Goal: Task Accomplishment & Management: Manage account settings

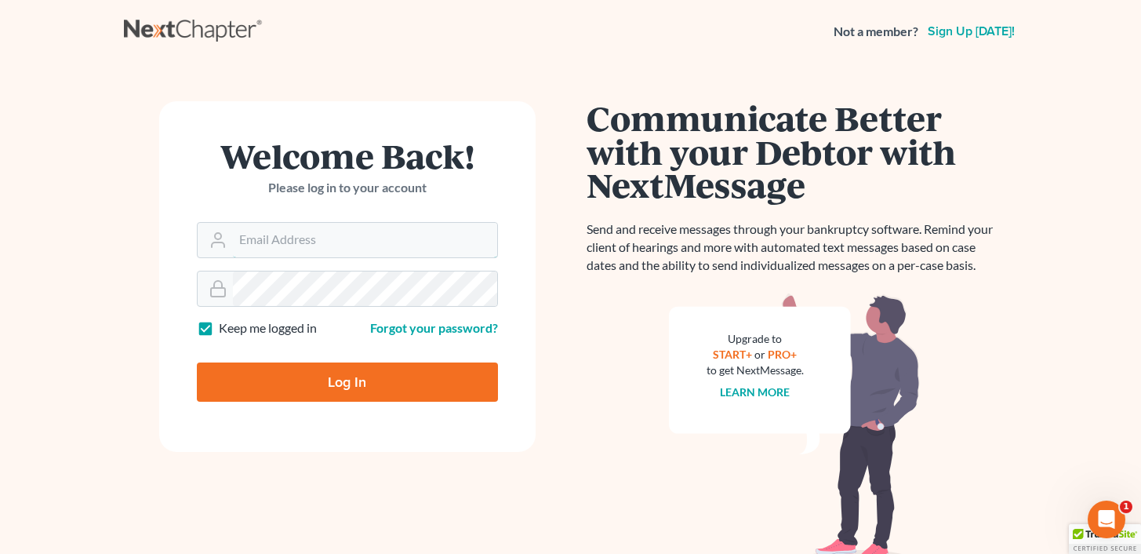
type input "[EMAIL_ADDRESS][DOMAIN_NAME]"
click at [316, 388] on input "Log In" at bounding box center [347, 381] width 301 height 39
type input "Thinking..."
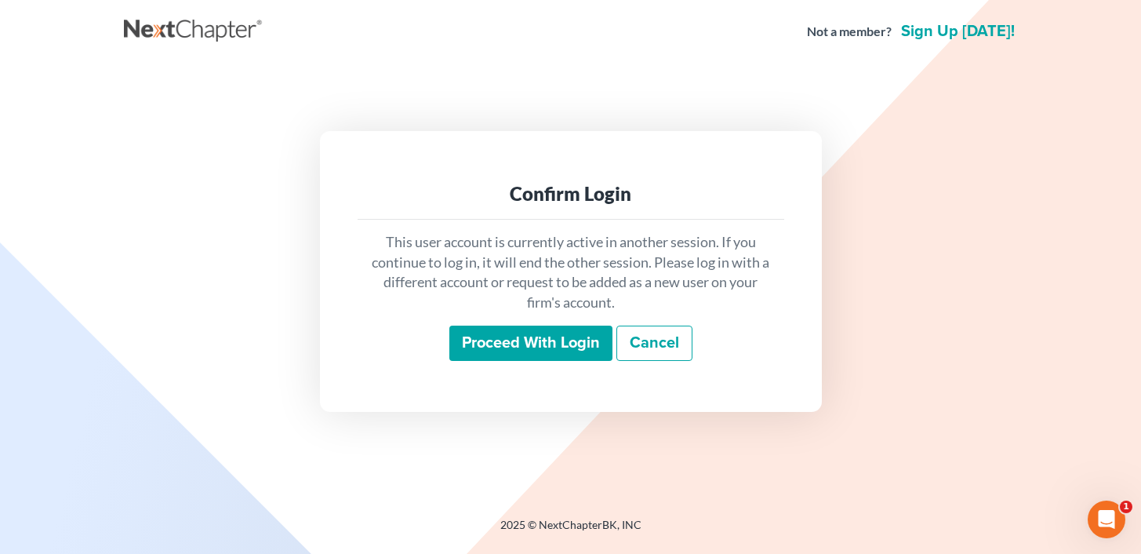
click at [518, 364] on div "This user account is currently active in another session. If you continue to lo…" at bounding box center [571, 297] width 427 height 155
click at [515, 353] on input "Proceed with login" at bounding box center [531, 344] width 163 height 36
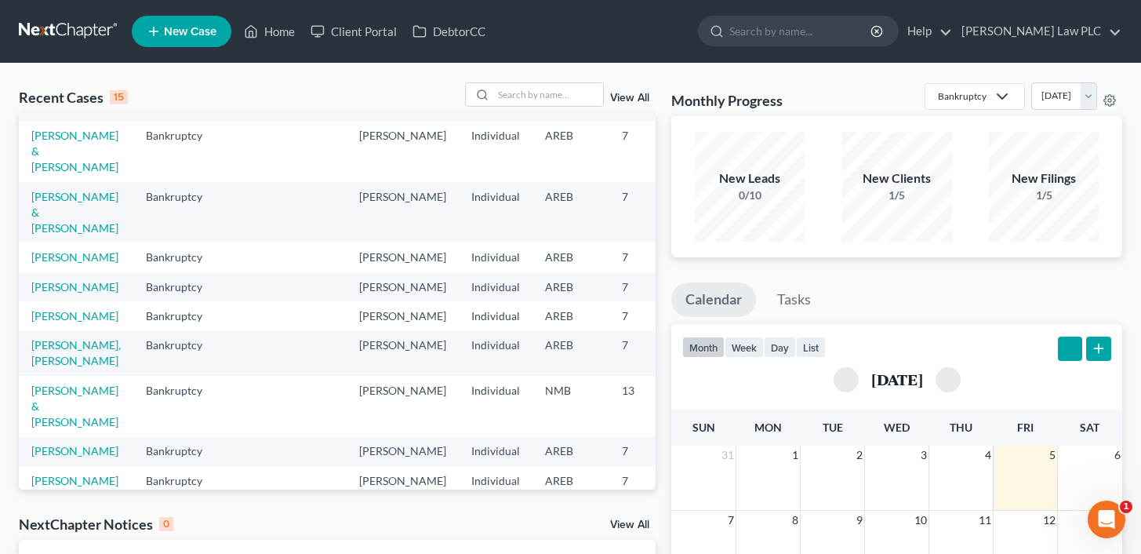
scroll to position [132, 0]
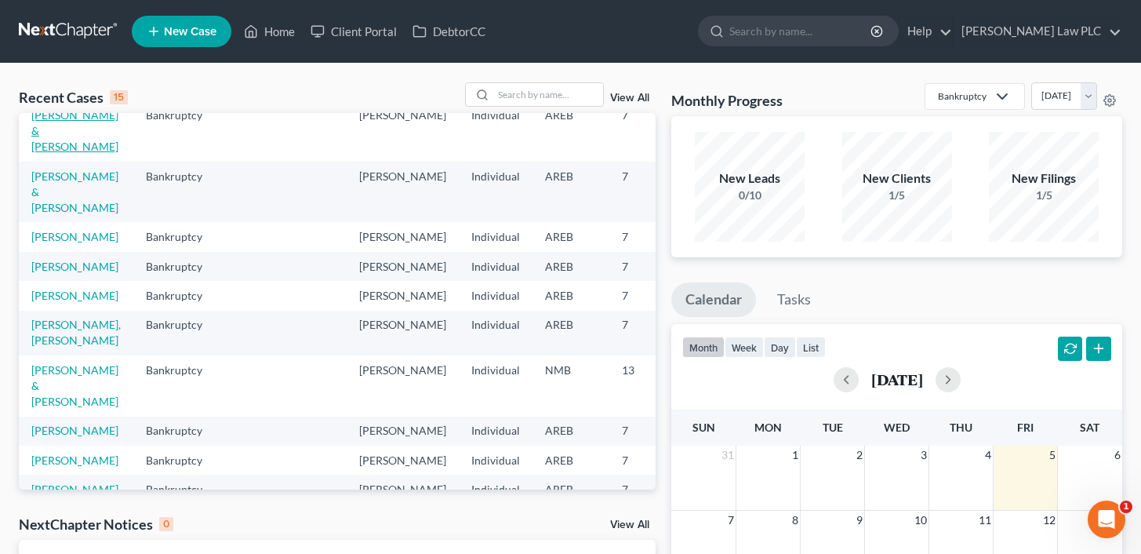
click at [37, 153] on link "[PERSON_NAME] & [PERSON_NAME]" at bounding box center [74, 130] width 87 height 45
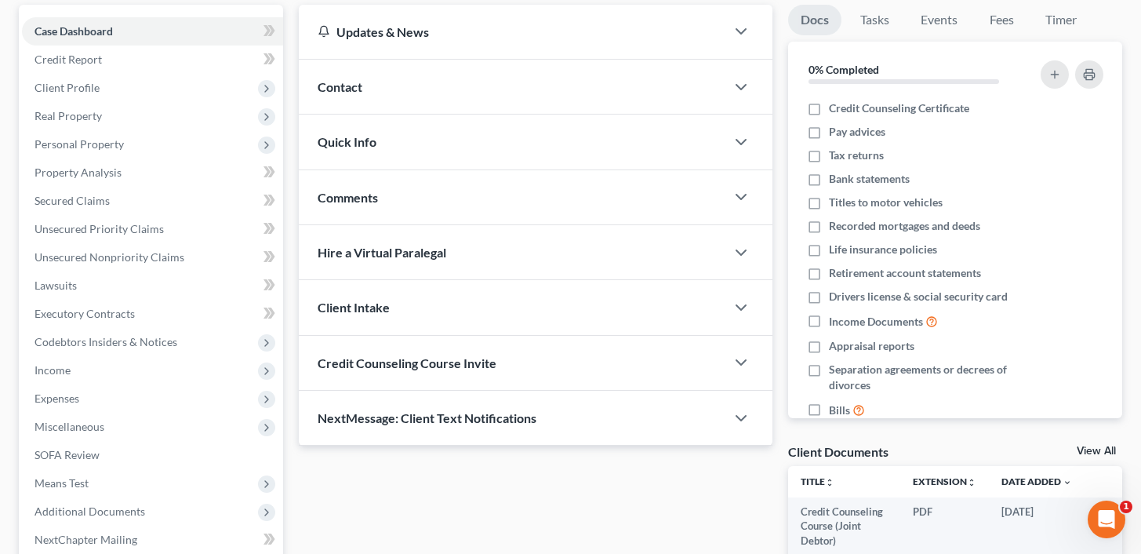
scroll to position [33, 0]
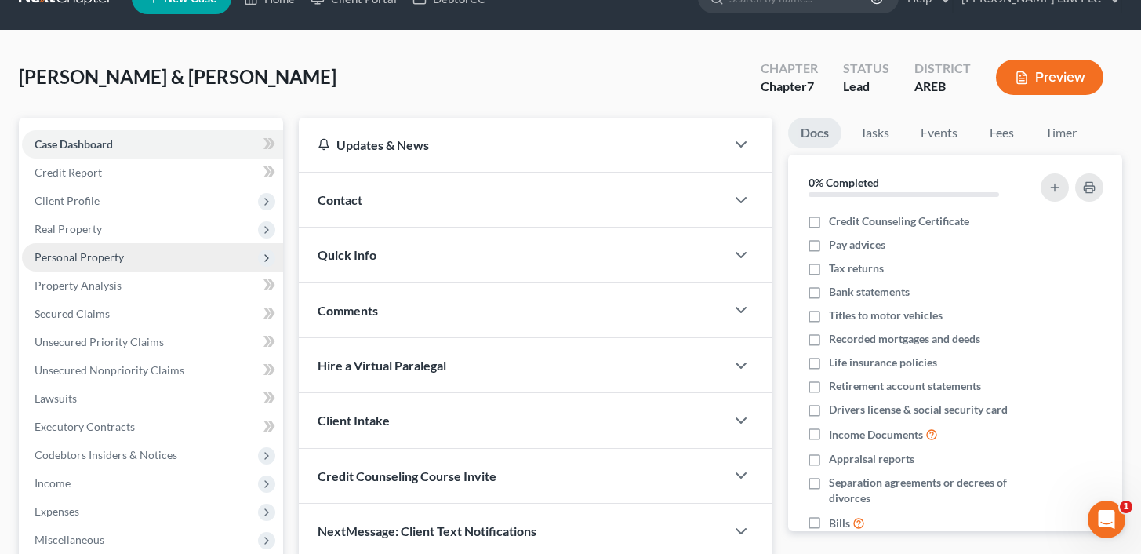
click at [154, 250] on span "Personal Property" at bounding box center [152, 257] width 261 height 28
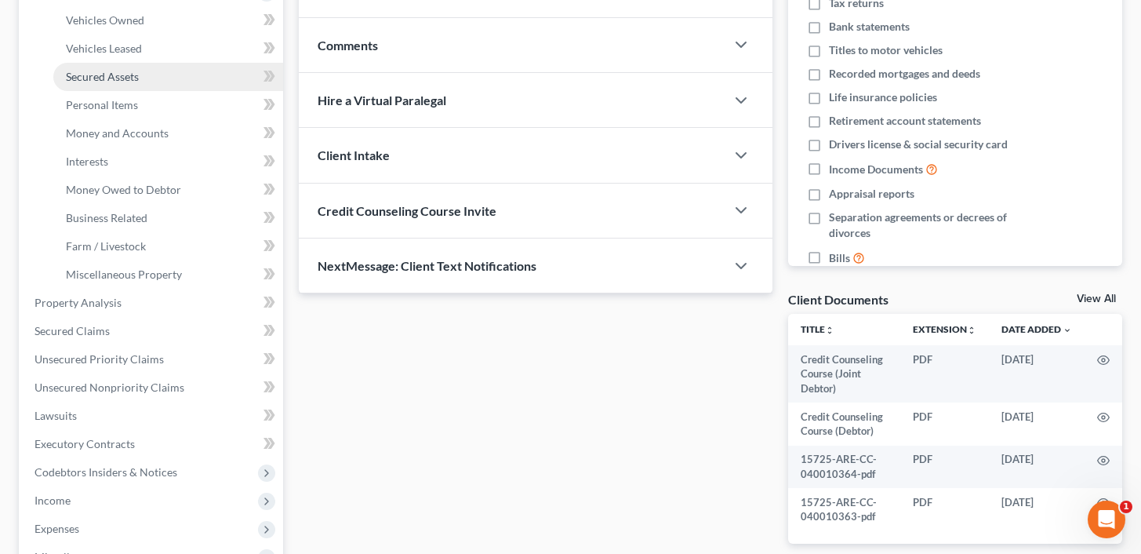
scroll to position [23, 0]
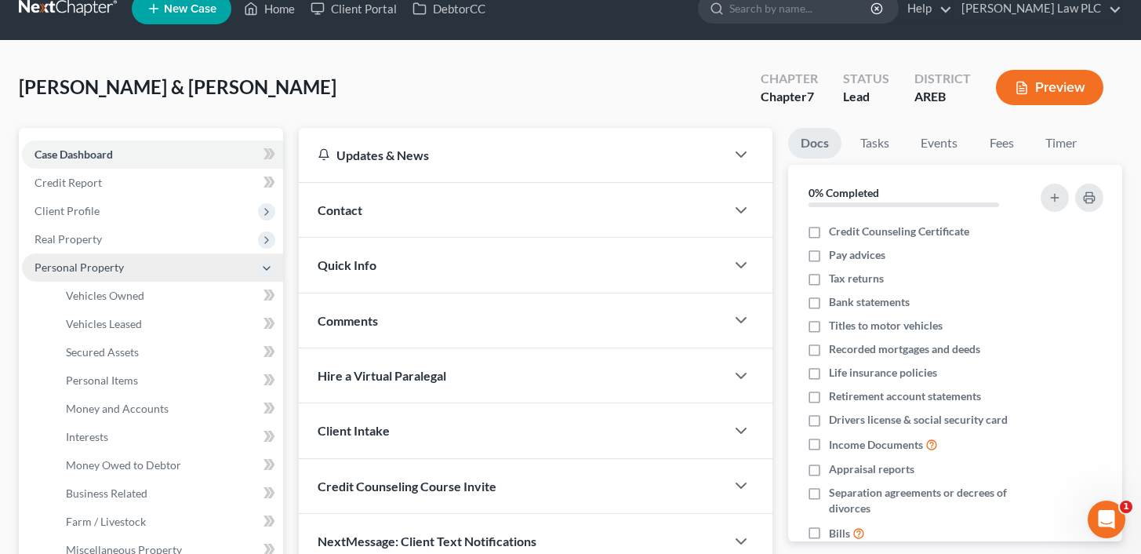
click at [93, 271] on span "Personal Property" at bounding box center [79, 266] width 89 height 13
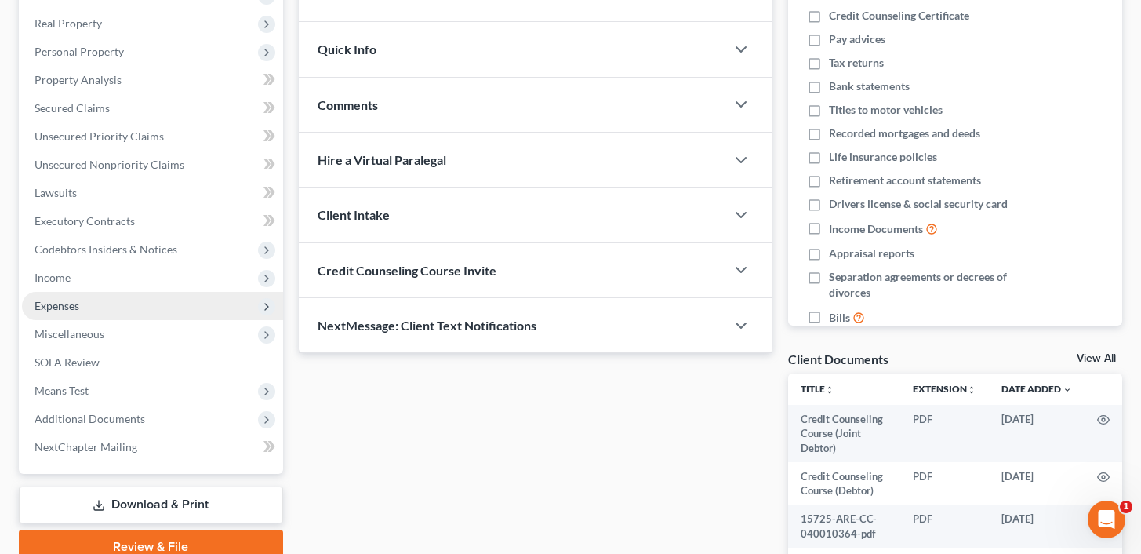
scroll to position [243, 0]
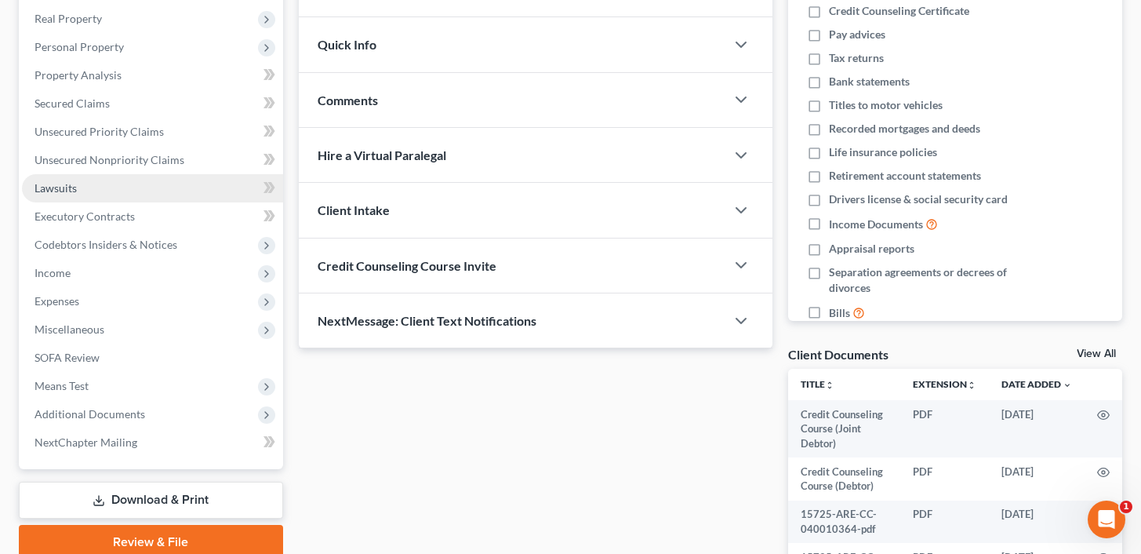
click at [205, 175] on link "Lawsuits" at bounding box center [152, 188] width 261 height 28
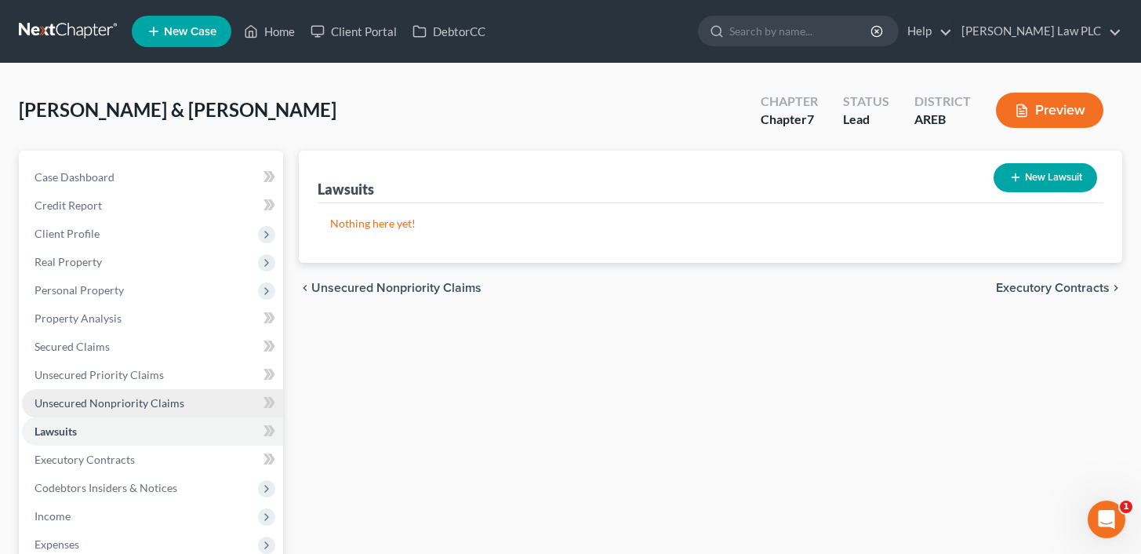
click at [211, 408] on link "Unsecured Nonpriority Claims" at bounding box center [152, 403] width 261 height 28
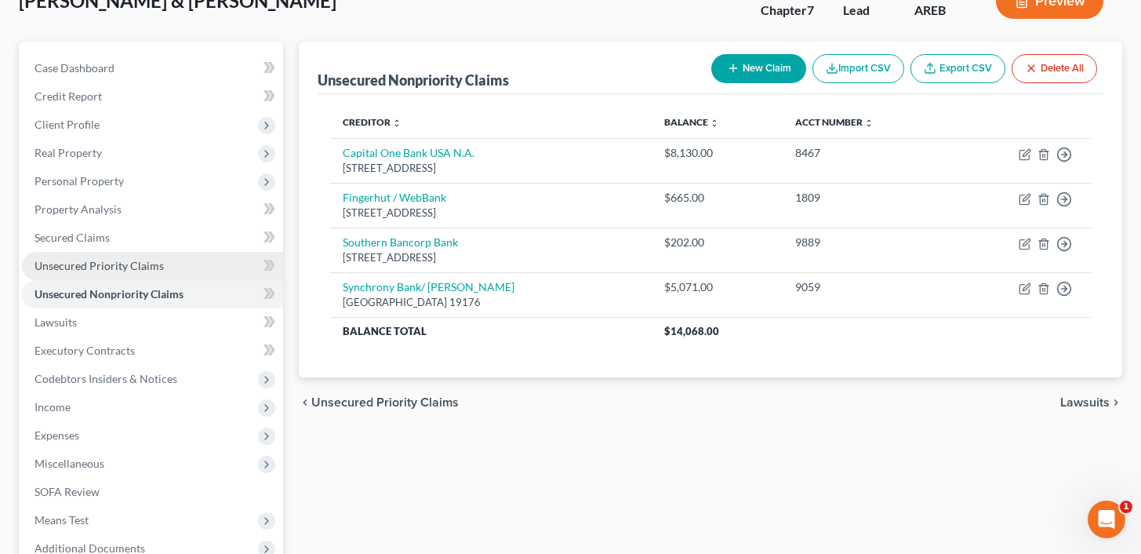
scroll to position [108, 0]
click at [132, 272] on link "Unsecured Priority Claims" at bounding box center [152, 267] width 261 height 28
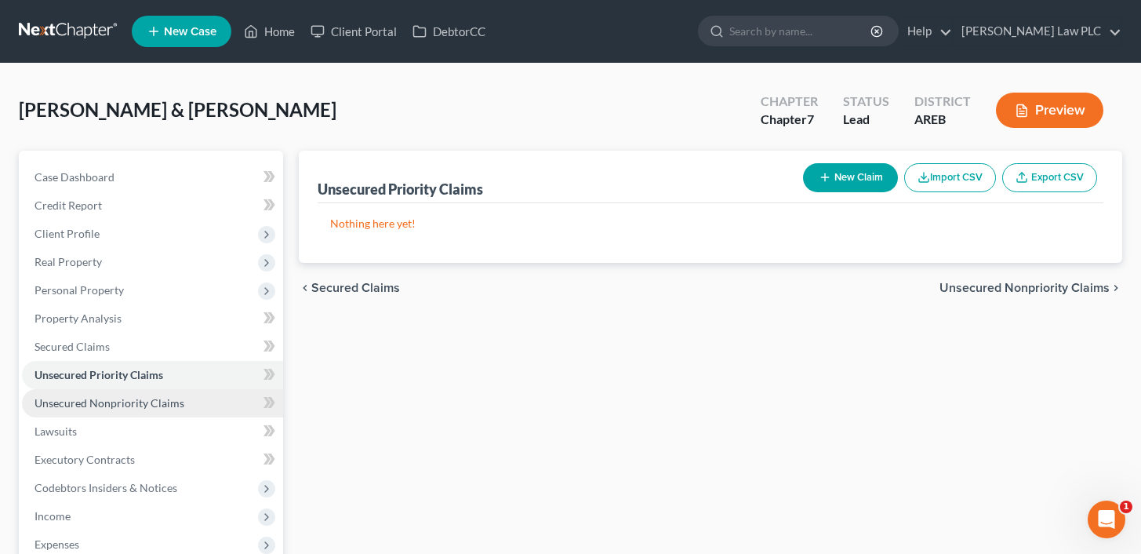
click at [158, 391] on link "Unsecured Nonpriority Claims" at bounding box center [152, 403] width 261 height 28
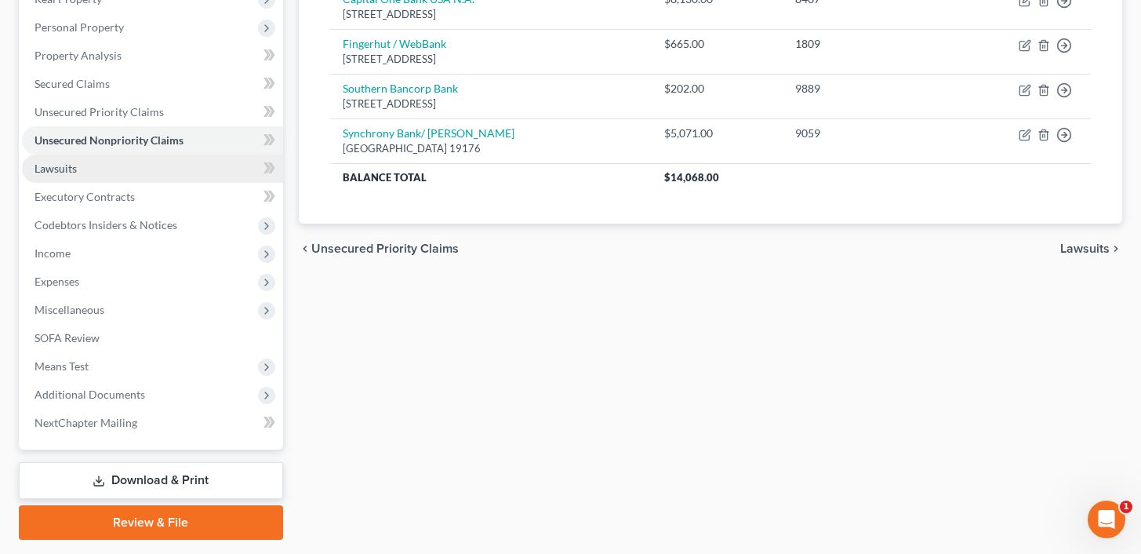
scroll to position [265, 0]
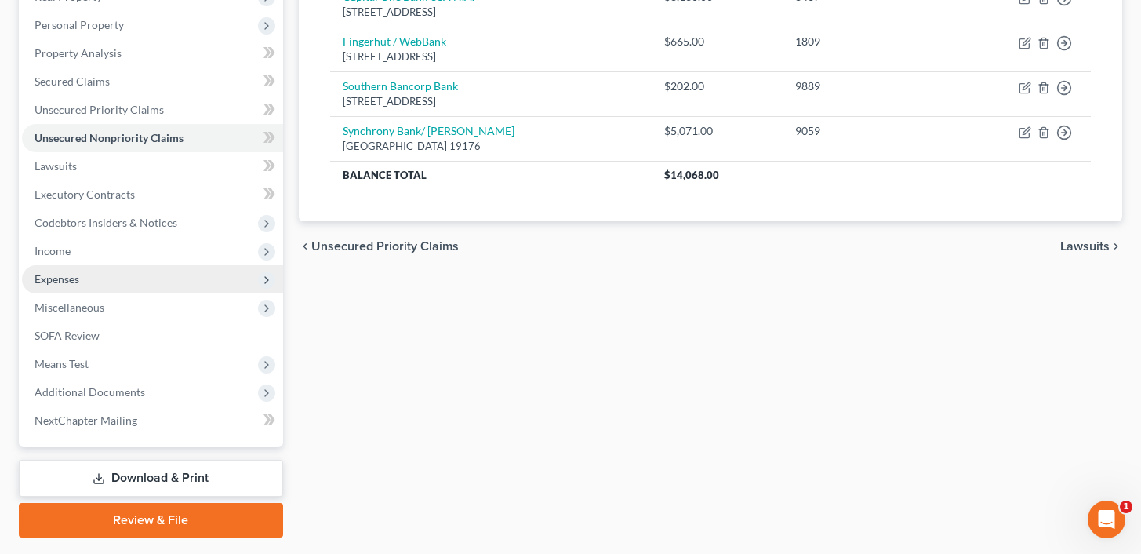
click at [158, 276] on span "Expenses" at bounding box center [152, 279] width 261 height 28
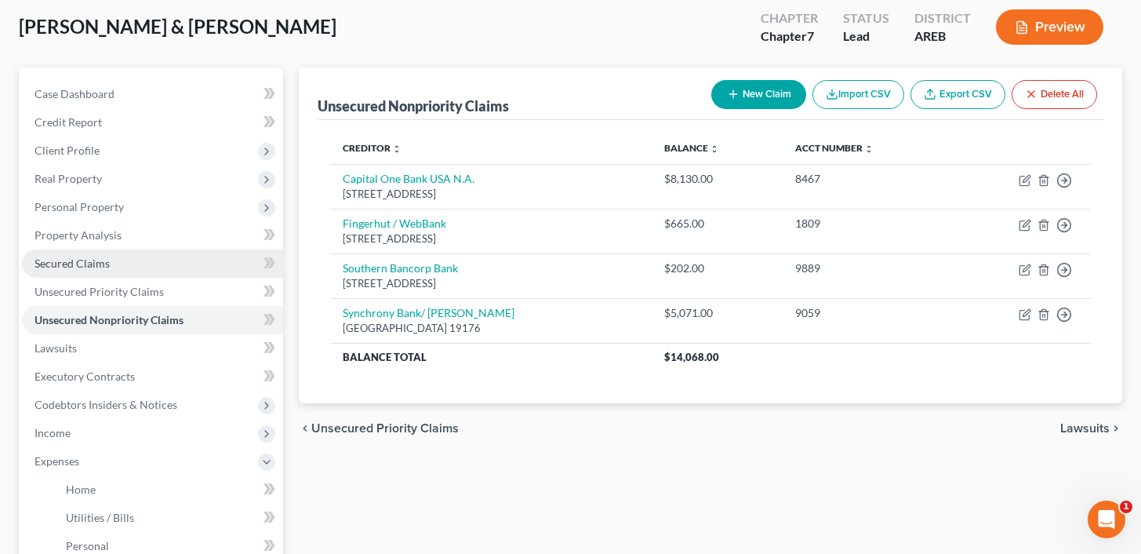
scroll to position [65, 0]
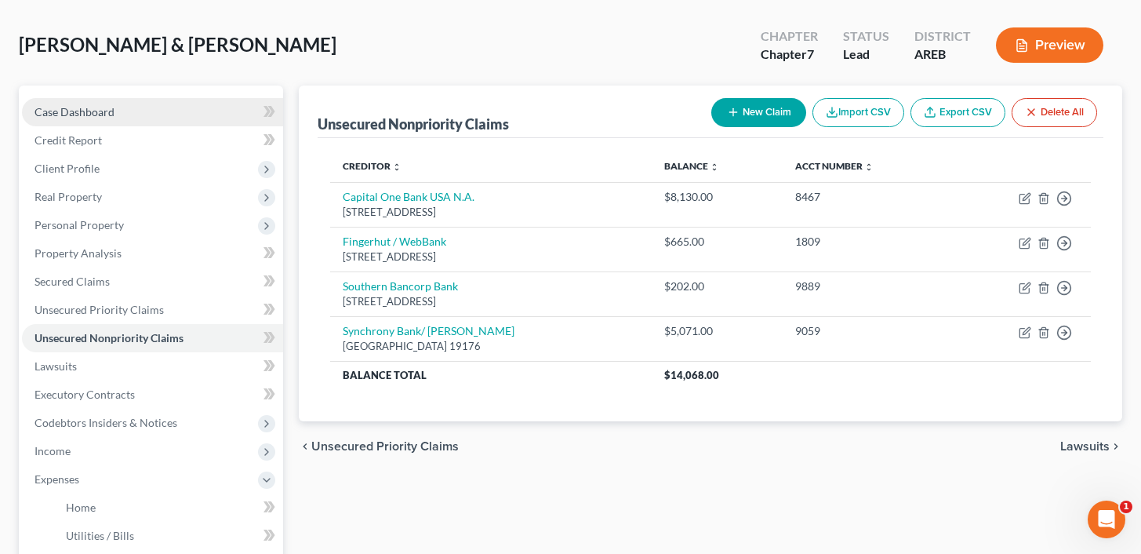
click at [85, 107] on span "Case Dashboard" at bounding box center [75, 111] width 80 height 13
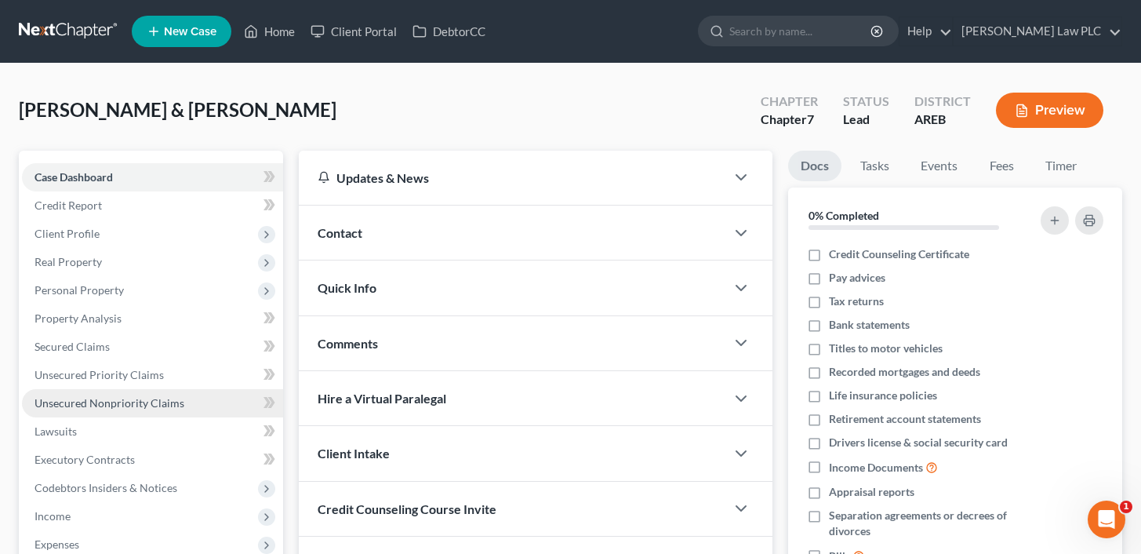
click at [104, 402] on span "Unsecured Nonpriority Claims" at bounding box center [110, 402] width 150 height 13
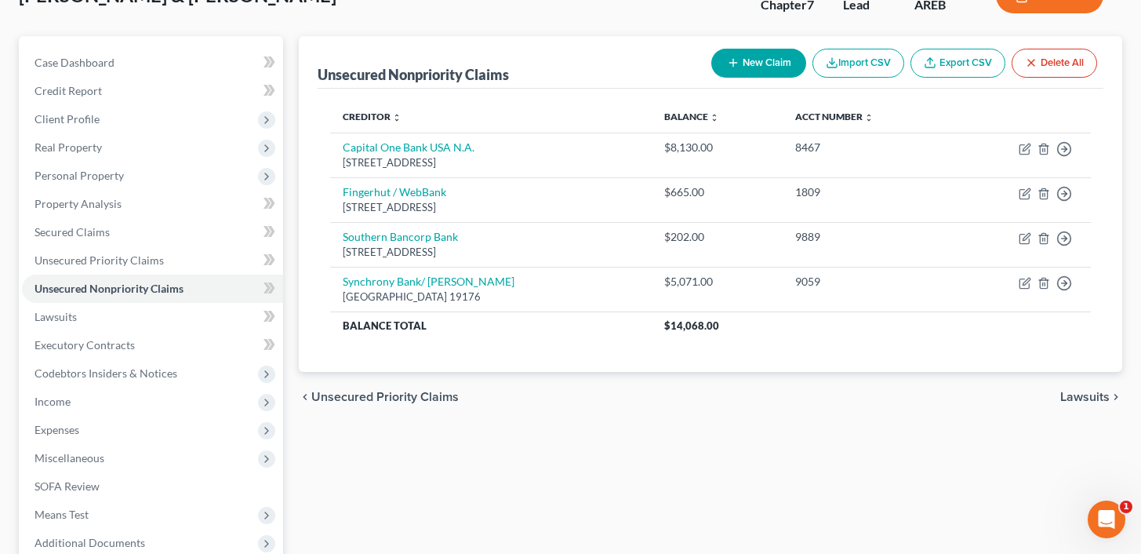
scroll to position [118, 0]
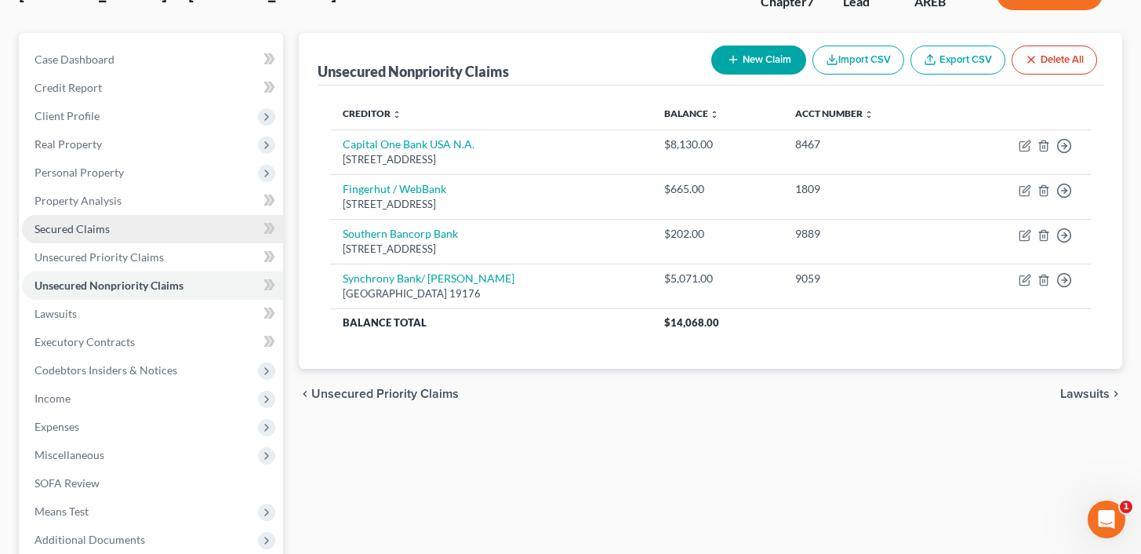
click at [122, 232] on link "Secured Claims" at bounding box center [152, 229] width 261 height 28
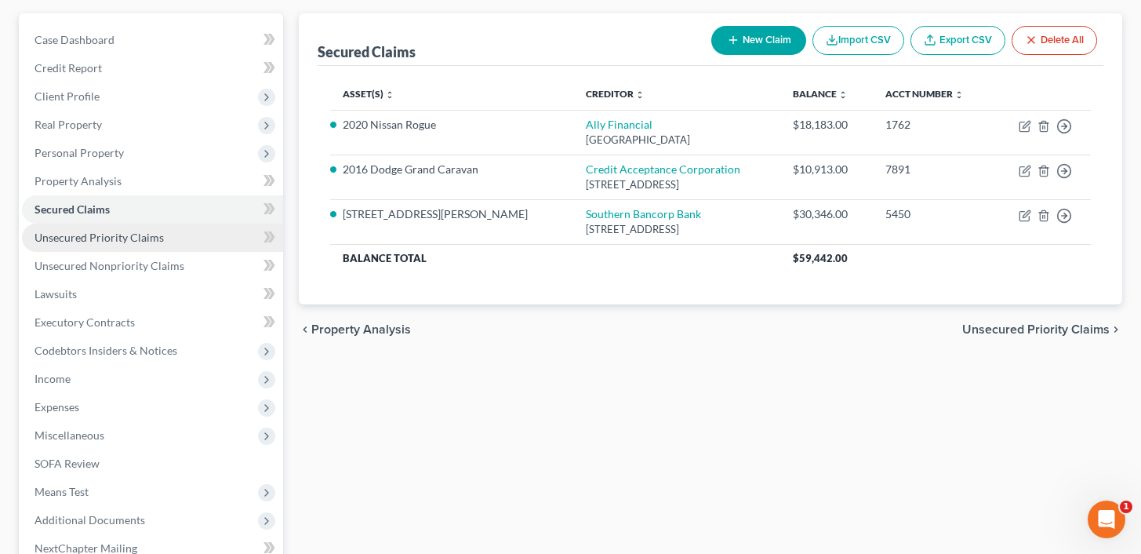
scroll to position [115, 0]
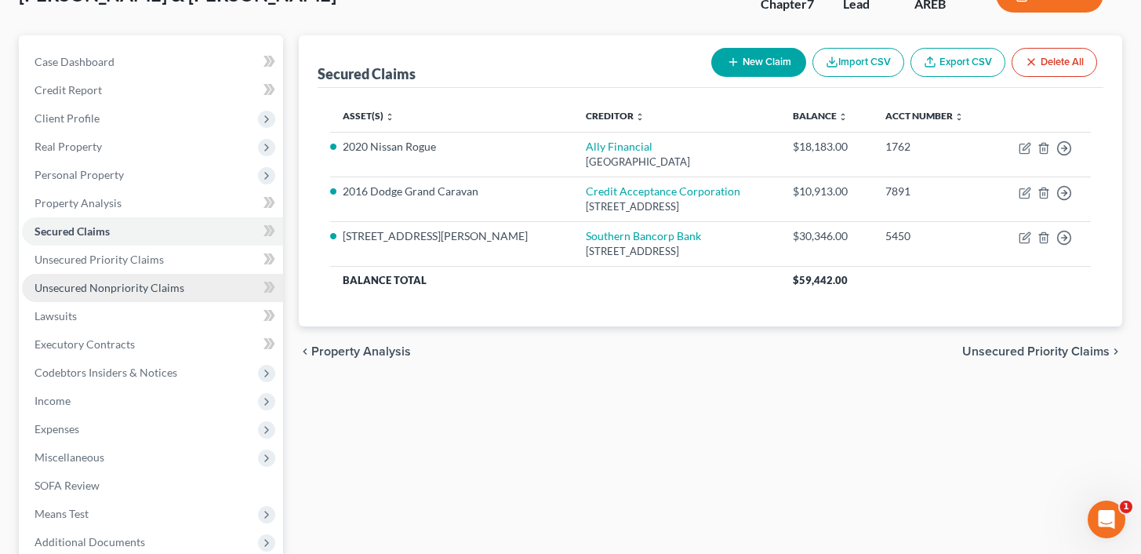
click at [144, 288] on span "Unsecured Nonpriority Claims" at bounding box center [110, 287] width 150 height 13
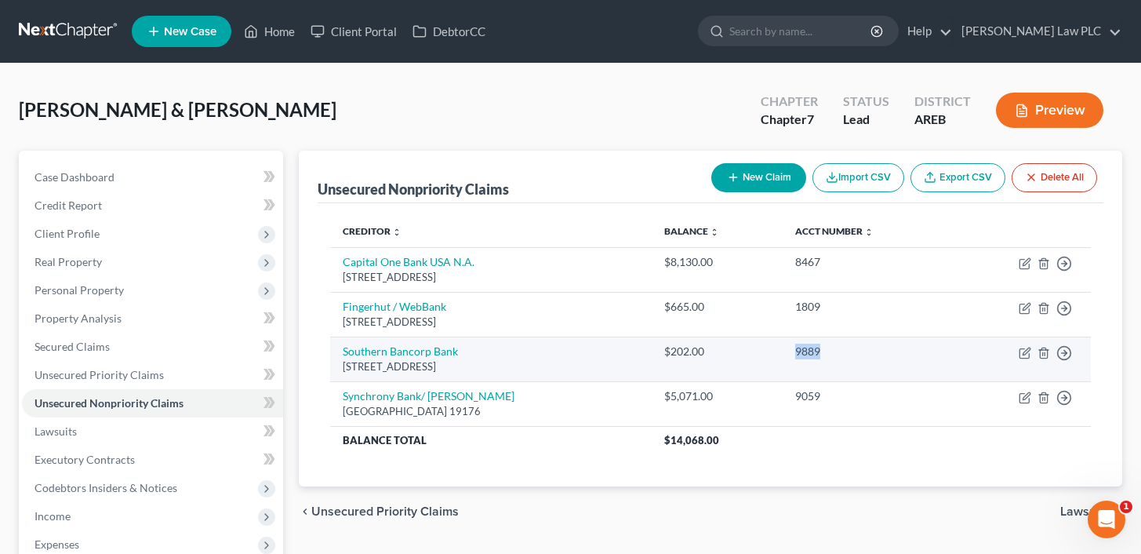
drag, startPoint x: 812, startPoint y: 350, endPoint x: 844, endPoint y: 352, distance: 32.2
click at [844, 353] on div "9889" at bounding box center [867, 352] width 144 height 16
click at [844, 352] on div "9889" at bounding box center [867, 352] width 144 height 16
drag, startPoint x: 844, startPoint y: 352, endPoint x: 647, endPoint y: 340, distance: 197.3
click at [646, 340] on tr "Southern Bancorp Bank [STREET_ADDRESS] $202.00 9889 Move to D Move to E Move to…" at bounding box center [710, 359] width 761 height 45
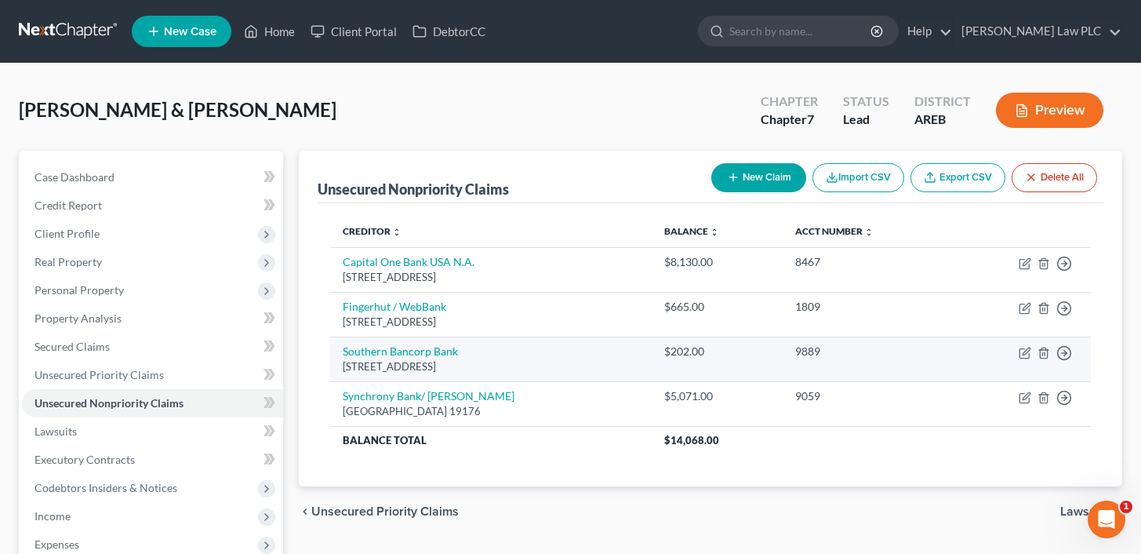
click at [676, 355] on td "$202.00" at bounding box center [717, 359] width 131 height 45
drag, startPoint x: 679, startPoint y: 354, endPoint x: 748, endPoint y: 356, distance: 69.9
click at [748, 356] on td "$202.00" at bounding box center [717, 359] width 131 height 45
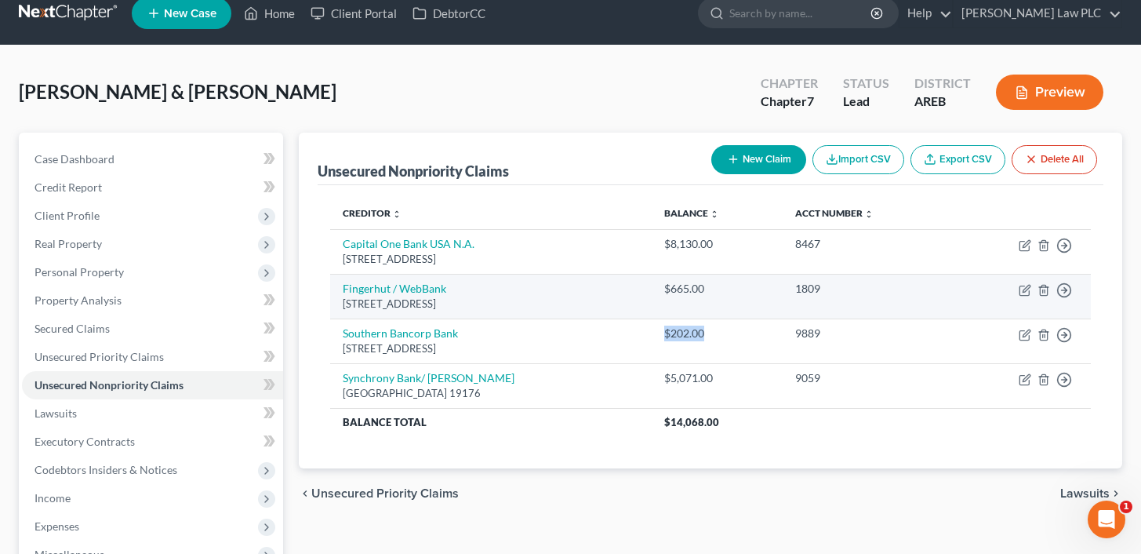
drag, startPoint x: 579, startPoint y: 299, endPoint x: 338, endPoint y: 286, distance: 241.2
click at [338, 286] on td "Fingerhut / WebBank [STREET_ADDRESS]" at bounding box center [491, 296] width 322 height 45
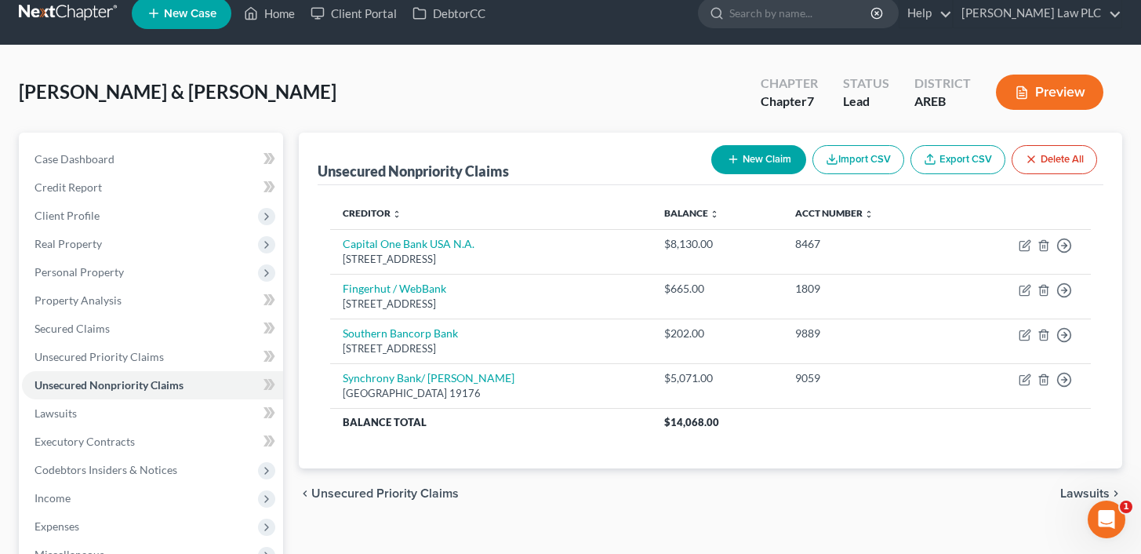
click at [315, 284] on div "Unsecured Nonpriority Claims New Claim Import CSV Export CSV Delete All Credito…" at bounding box center [711, 301] width 824 height 336
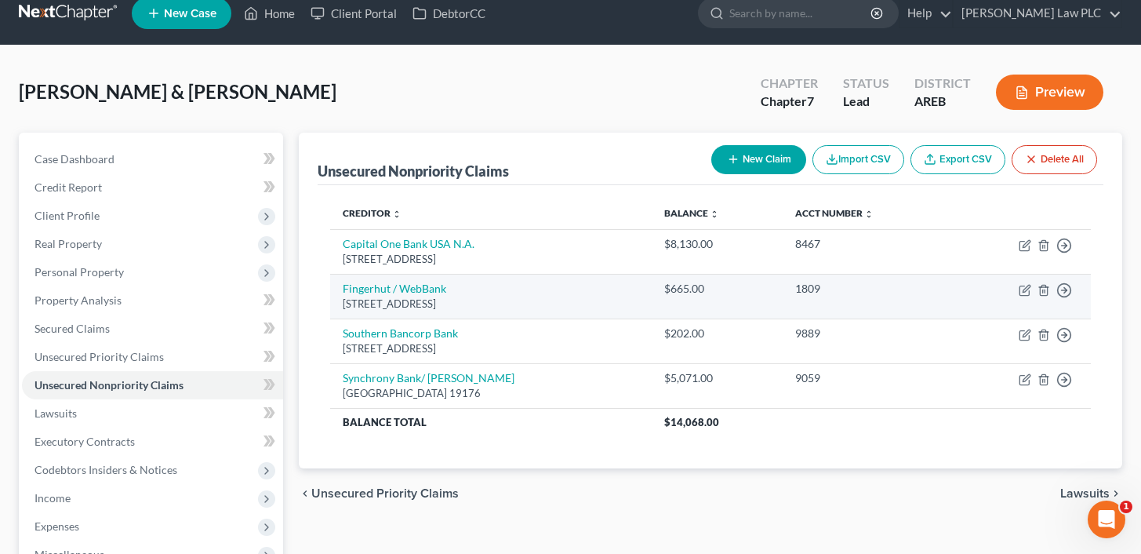
drag, startPoint x: 339, startPoint y: 287, endPoint x: 605, endPoint y: 308, distance: 266.7
click at [605, 308] on td "Fingerhut / WebBank [STREET_ADDRESS]" at bounding box center [491, 296] width 322 height 45
drag, startPoint x: 695, startPoint y: 286, endPoint x: 735, endPoint y: 290, distance: 40.2
click at [737, 290] on div "$665.00" at bounding box center [717, 289] width 106 height 16
drag, startPoint x: 810, startPoint y: 286, endPoint x: 860, endPoint y: 292, distance: 50.6
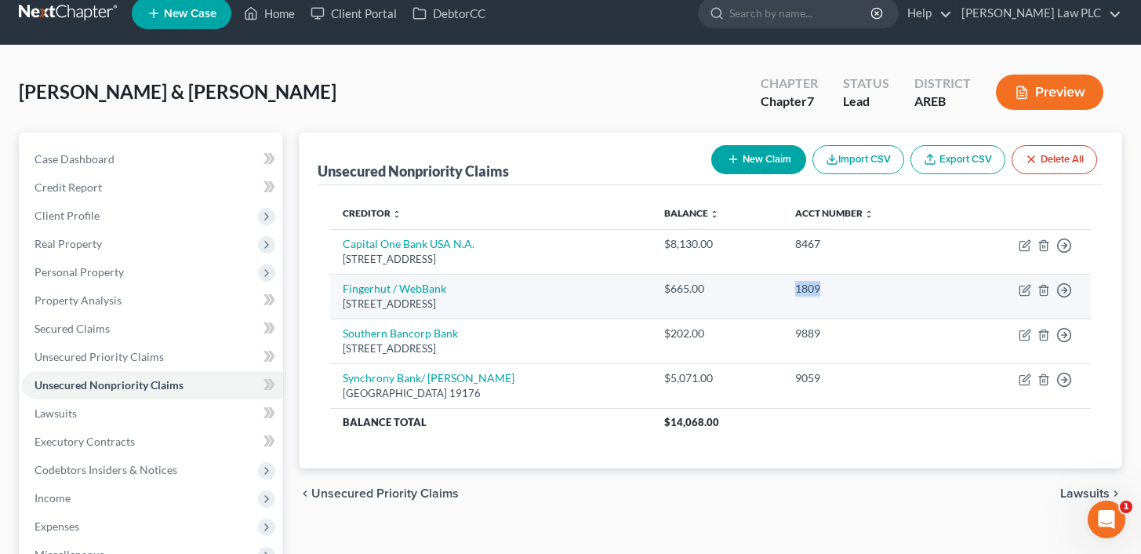
click at [860, 292] on td "1809" at bounding box center [867, 296] width 169 height 45
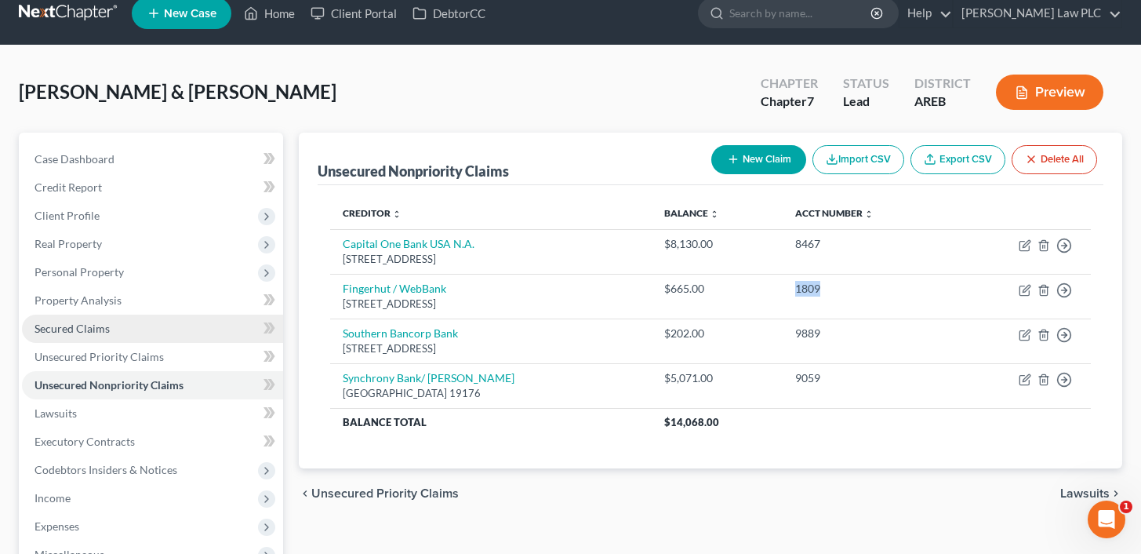
click at [135, 331] on link "Secured Claims" at bounding box center [152, 329] width 261 height 28
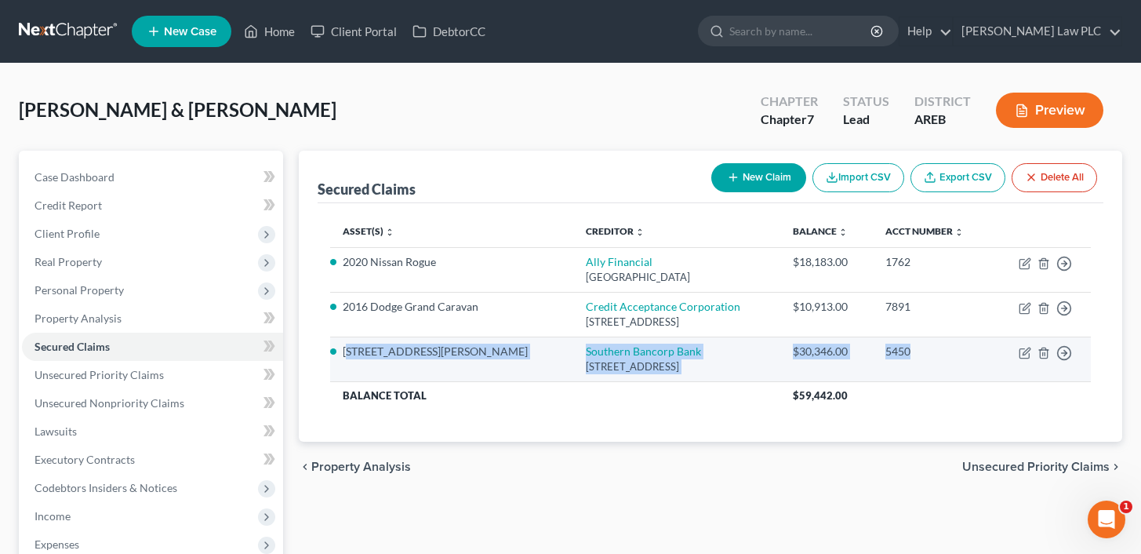
drag, startPoint x: 348, startPoint y: 355, endPoint x: 970, endPoint y: 364, distance: 622.2
click at [970, 364] on tr "[STREET_ADDRESS][PERSON_NAME] Southern Bancorp Bank [STREET_ADDRESS] $30,346.00…" at bounding box center [710, 359] width 761 height 45
drag, startPoint x: 970, startPoint y: 364, endPoint x: 336, endPoint y: 351, distance: 634.0
click at [336, 351] on tr "[STREET_ADDRESS][PERSON_NAME] Southern Bancorp Bank [STREET_ADDRESS] $30,346.00…" at bounding box center [710, 359] width 761 height 45
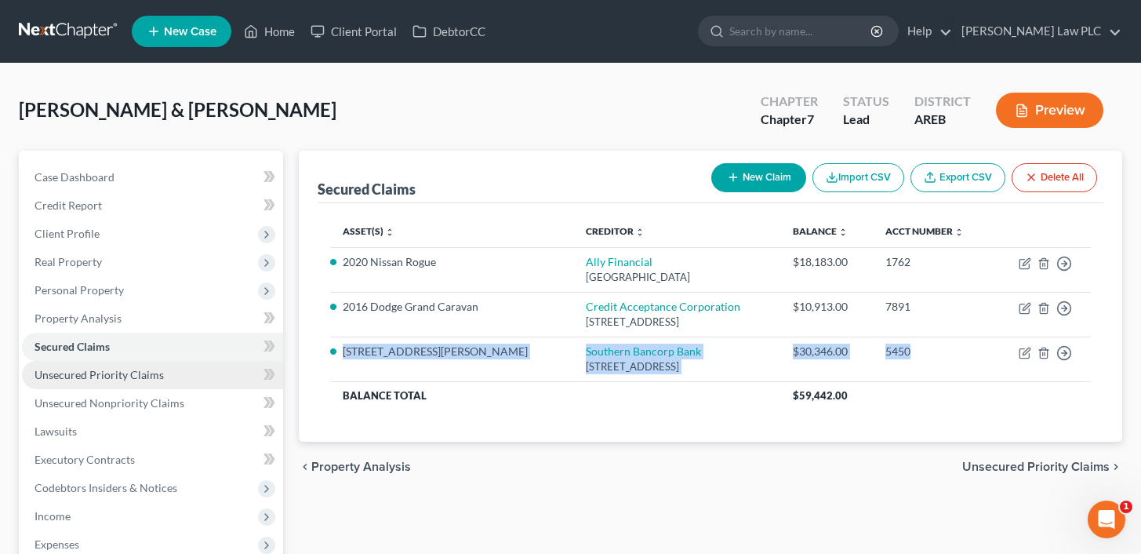
click at [207, 381] on link "Unsecured Priority Claims" at bounding box center [152, 375] width 261 height 28
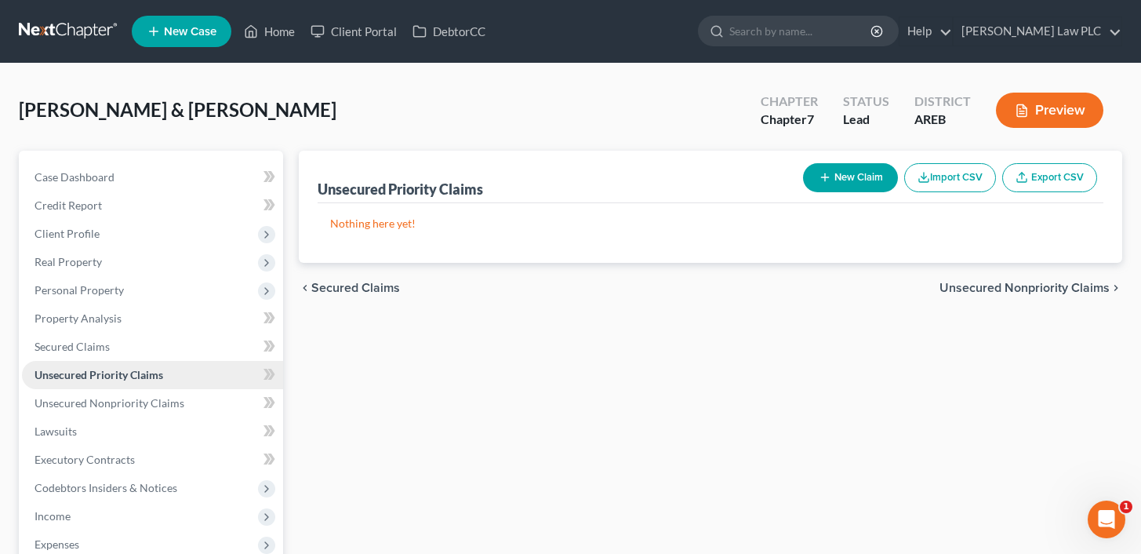
click at [155, 366] on link "Unsecured Priority Claims" at bounding box center [152, 375] width 261 height 28
click at [162, 356] on link "Secured Claims" at bounding box center [152, 347] width 261 height 28
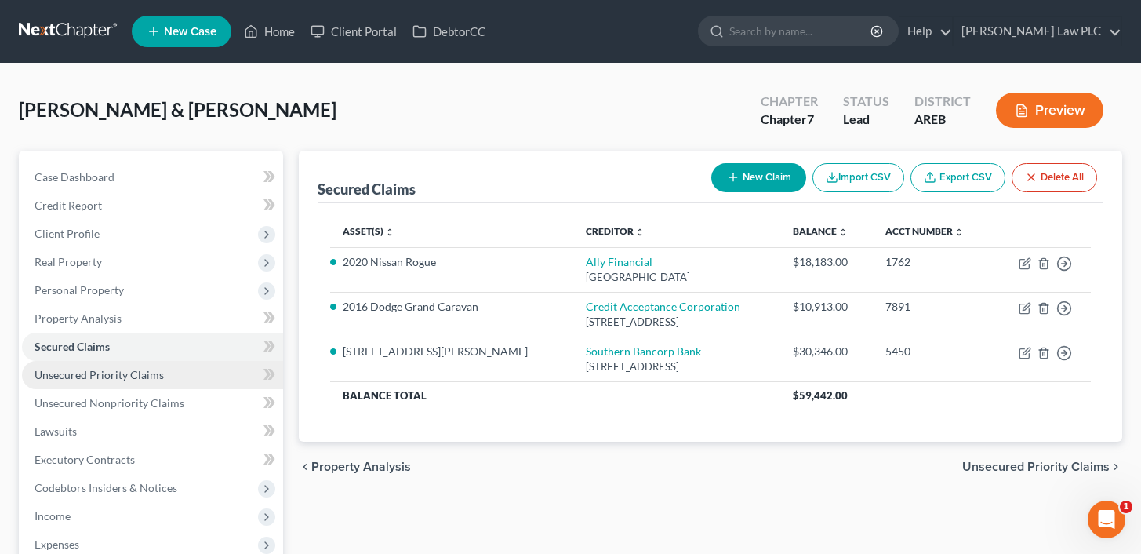
click at [155, 369] on span "Unsecured Priority Claims" at bounding box center [99, 374] width 129 height 13
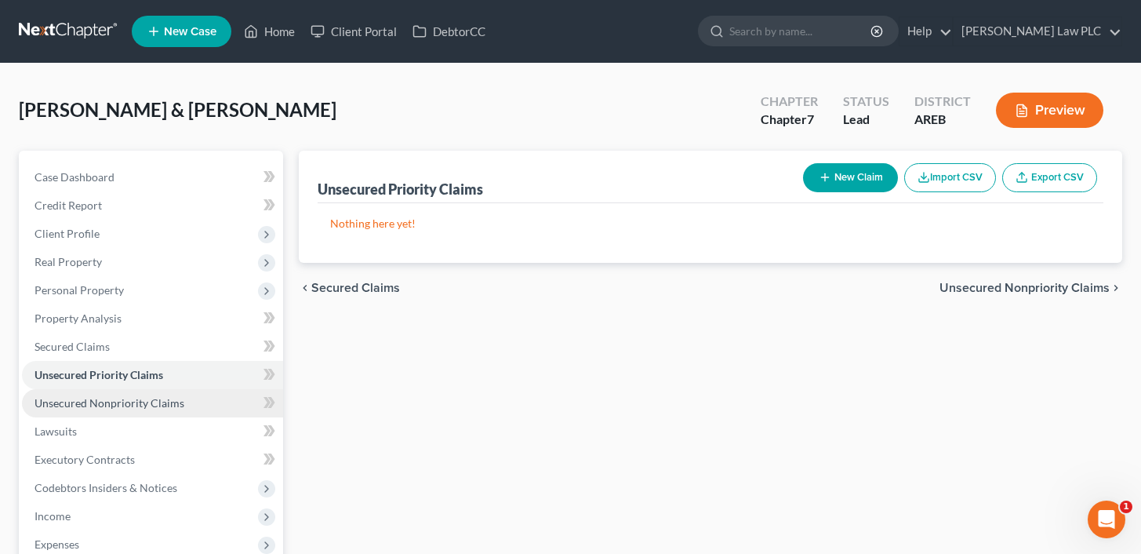
click at [142, 408] on span "Unsecured Nonpriority Claims" at bounding box center [110, 402] width 150 height 13
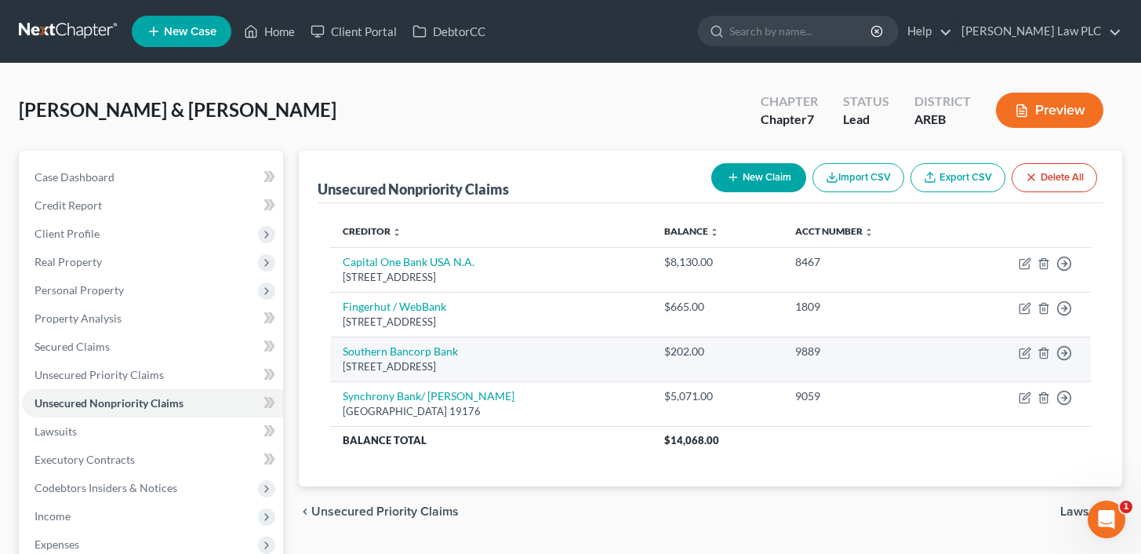
click at [436, 366] on div "[STREET_ADDRESS]" at bounding box center [491, 366] width 297 height 15
